Goal: Find specific page/section: Find specific page/section

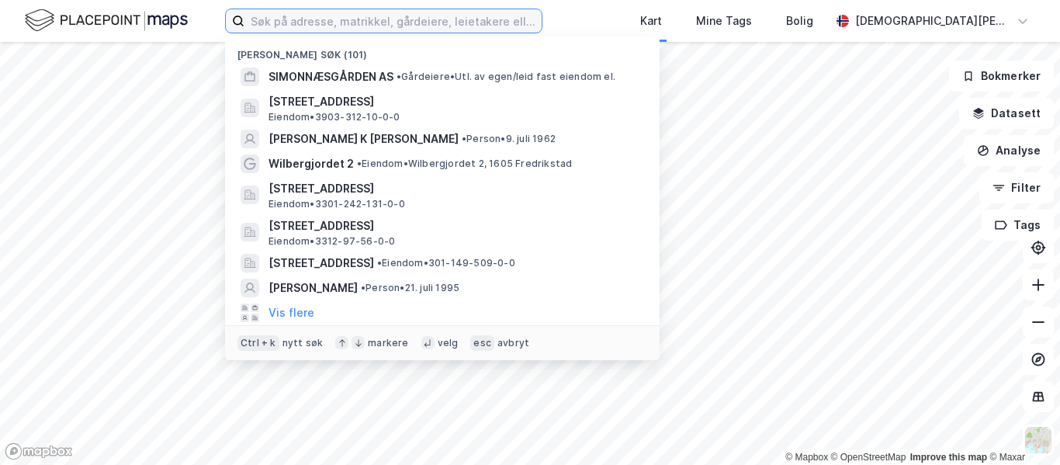
paste input "[STREET_ADDRESS]"
click at [344, 21] on input at bounding box center [393, 20] width 297 height 23
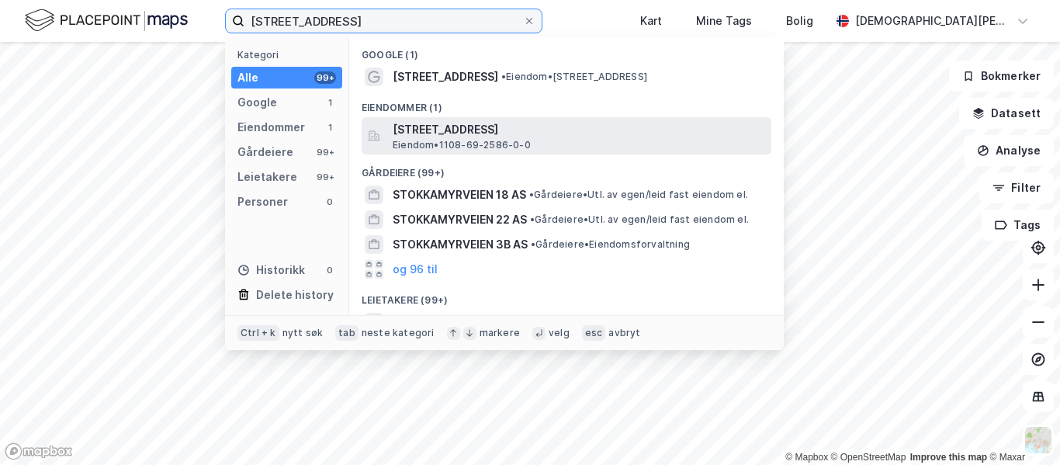
type input "[STREET_ADDRESS]"
click at [521, 134] on span "[STREET_ADDRESS]" at bounding box center [579, 129] width 373 height 19
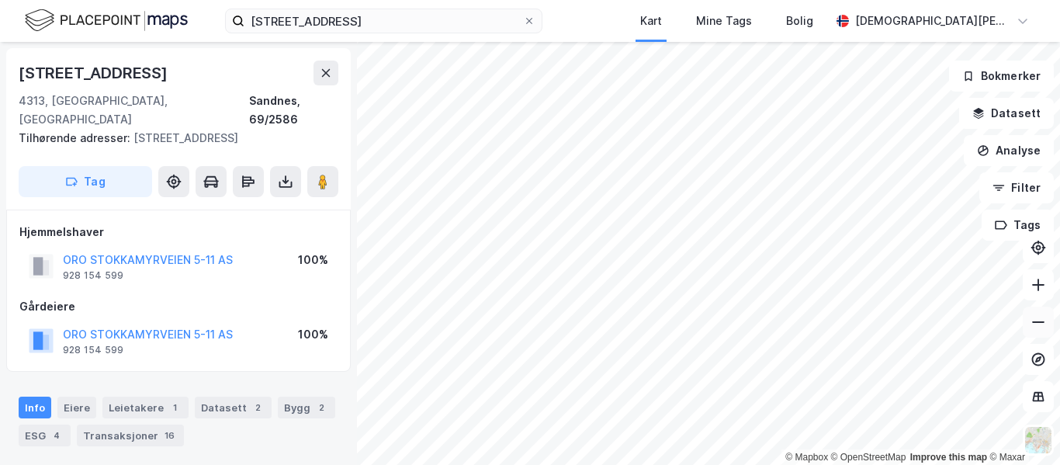
click at [1032, 321] on icon at bounding box center [1039, 322] width 16 height 16
